Goal: Use online tool/utility: Use online tool/utility

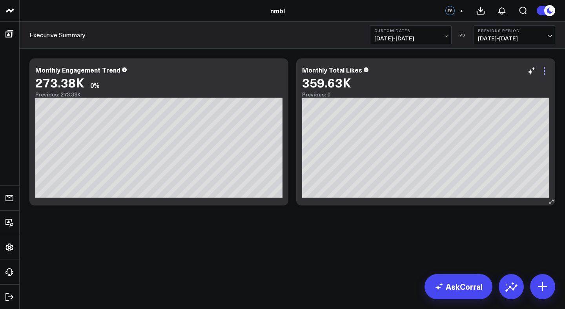
click at [547, 73] on icon at bounding box center [544, 70] width 9 height 9
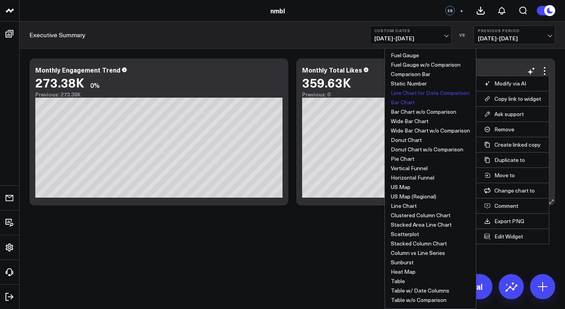
click at [405, 104] on button "Bar Chart" at bounding box center [403, 102] width 24 height 5
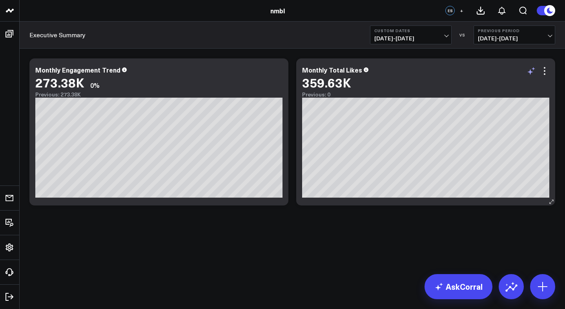
click at [531, 70] on icon at bounding box center [531, 70] width 9 height 9
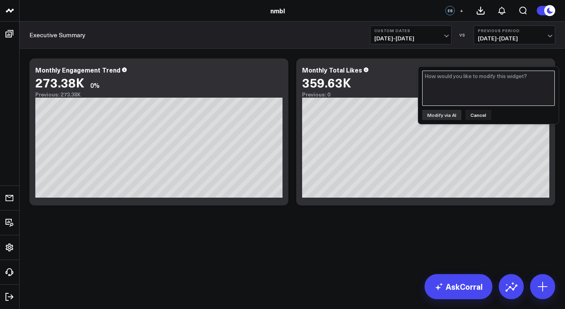
click at [516, 80] on textarea at bounding box center [488, 88] width 133 height 35
type textarea "Each column should be the month of data"
click at [435, 119] on button "Modify via AI" at bounding box center [441, 115] width 39 height 10
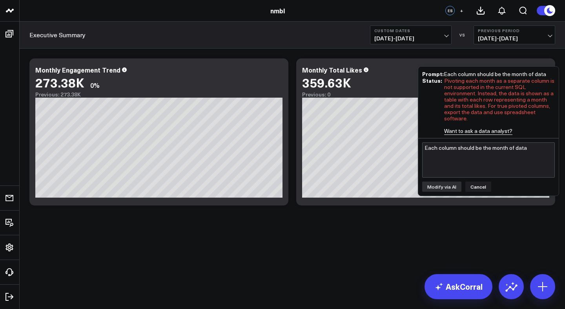
click at [556, 58] on div "Modify via AI Copy link to widget Ask support Remove Create linked copy Executi…" at bounding box center [293, 132] width 534 height 155
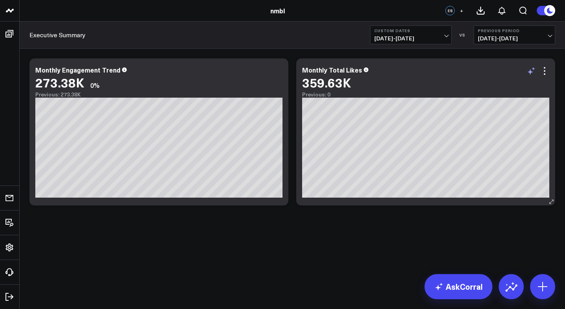
click at [535, 73] on icon at bounding box center [531, 70] width 9 height 9
click at [550, 57] on div "Modify via AI Copy link to widget Ask support Remove Create linked copy Executi…" at bounding box center [293, 132] width 534 height 155
click at [548, 70] on icon at bounding box center [544, 70] width 9 height 9
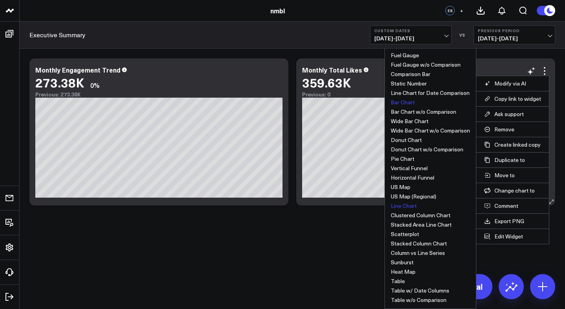
click at [412, 205] on button "Line Chart" at bounding box center [404, 205] width 26 height 5
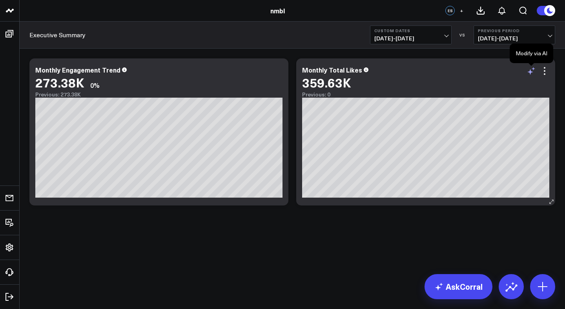
click at [531, 71] on icon at bounding box center [531, 70] width 9 height 9
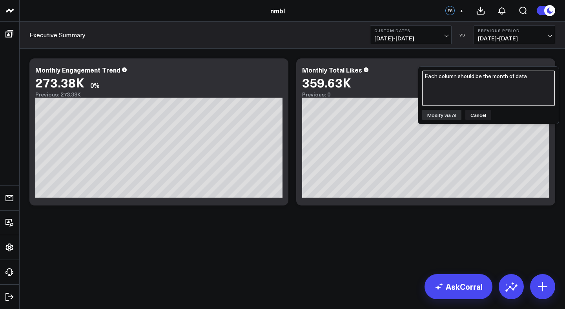
click at [520, 79] on textarea "Each column should be the month of data" at bounding box center [488, 88] width 133 height 35
type textarea "I'd like the sum of total likes per month, not individual posts to be reflected…"
click at [454, 118] on button "Modify via AI" at bounding box center [441, 115] width 39 height 10
